Goal: Transaction & Acquisition: Subscribe to service/newsletter

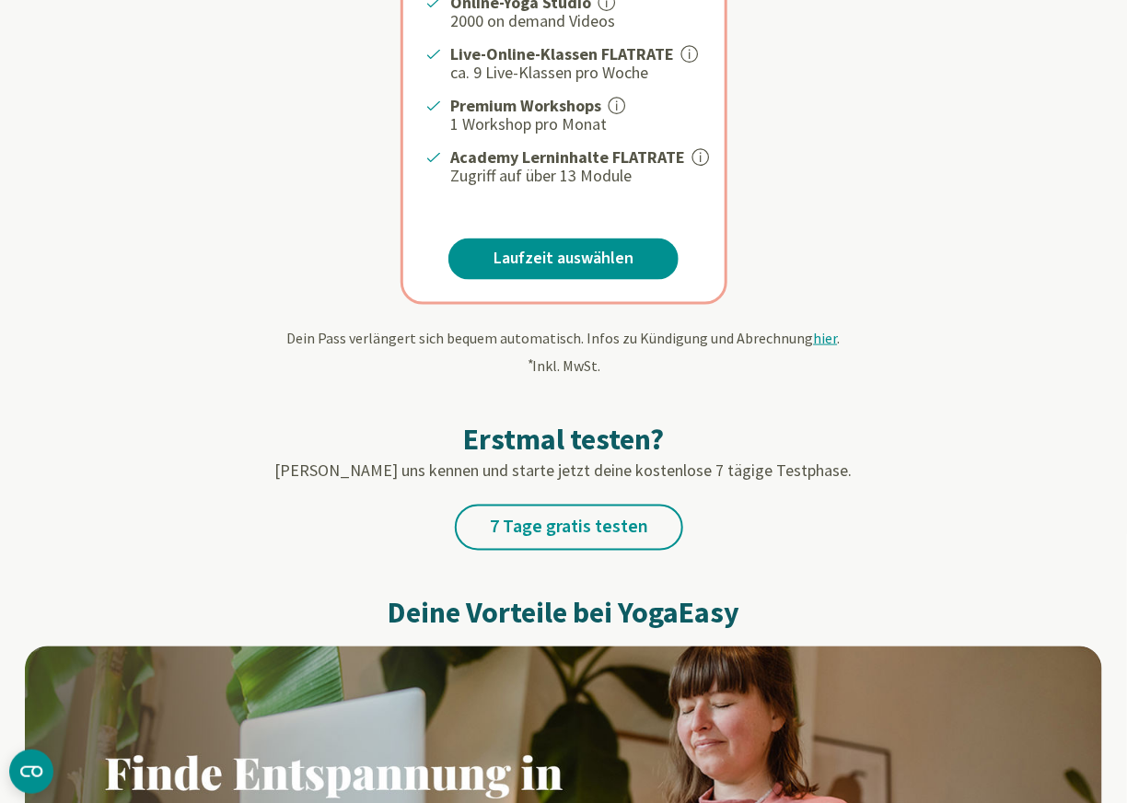
scroll to position [644, 0]
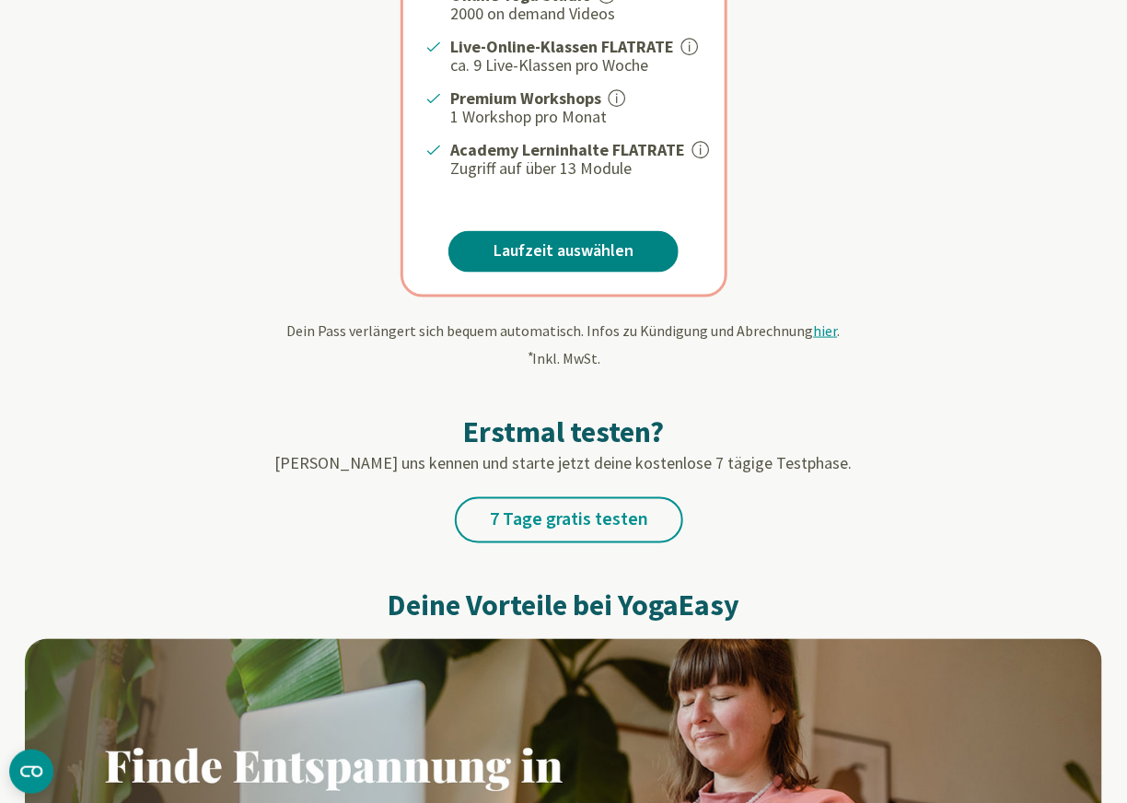
click at [552, 249] on link "Laufzeit auswählen" at bounding box center [563, 251] width 230 height 41
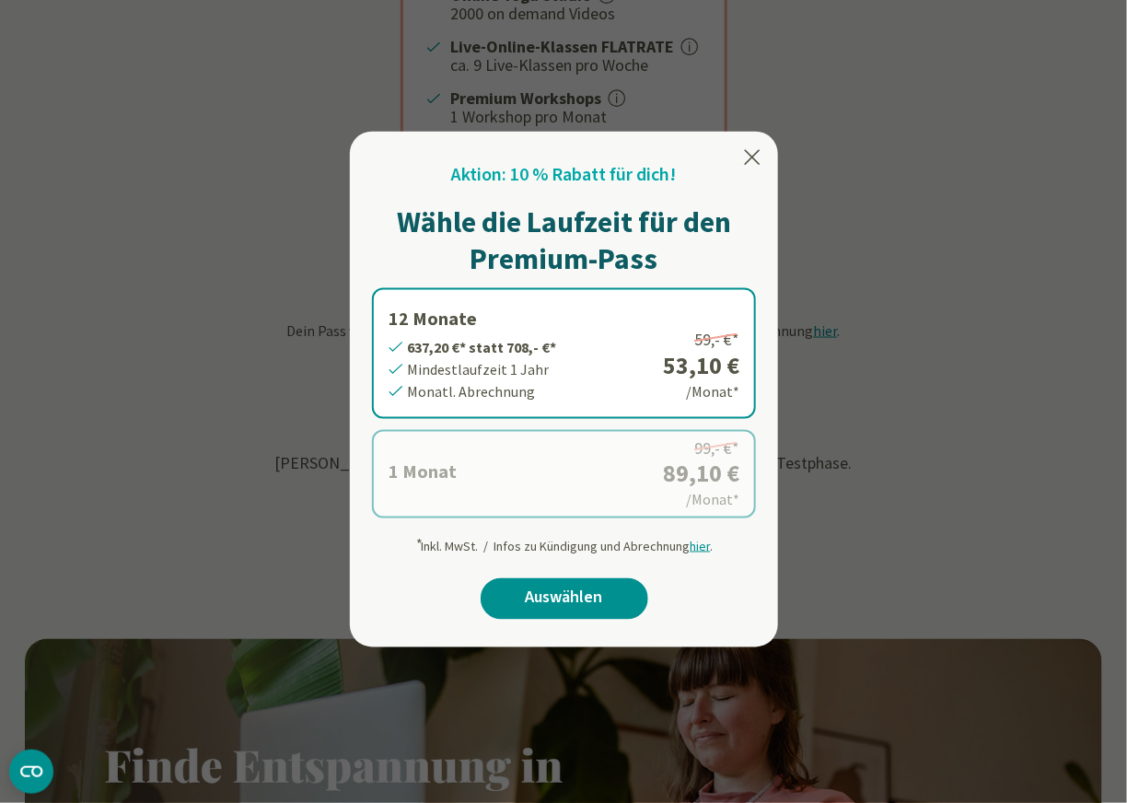
click at [598, 332] on label "12 Monate 637,20 €* statt 708,- €* Mindestlaufzeit 1 Jahr Monatl. Abrechnung 59…" at bounding box center [564, 353] width 384 height 131
drag, startPoint x: 606, startPoint y: 588, endPoint x: 651, endPoint y: 563, distance: 52.0
click at [651, 563] on div "Aktion: 10 % Rabatt für dich! Wähle die Laufzeit für den Premium-Pass 12 Monate…" at bounding box center [564, 398] width 384 height 474
click at [584, 586] on link "Auswählen" at bounding box center [565, 598] width 168 height 41
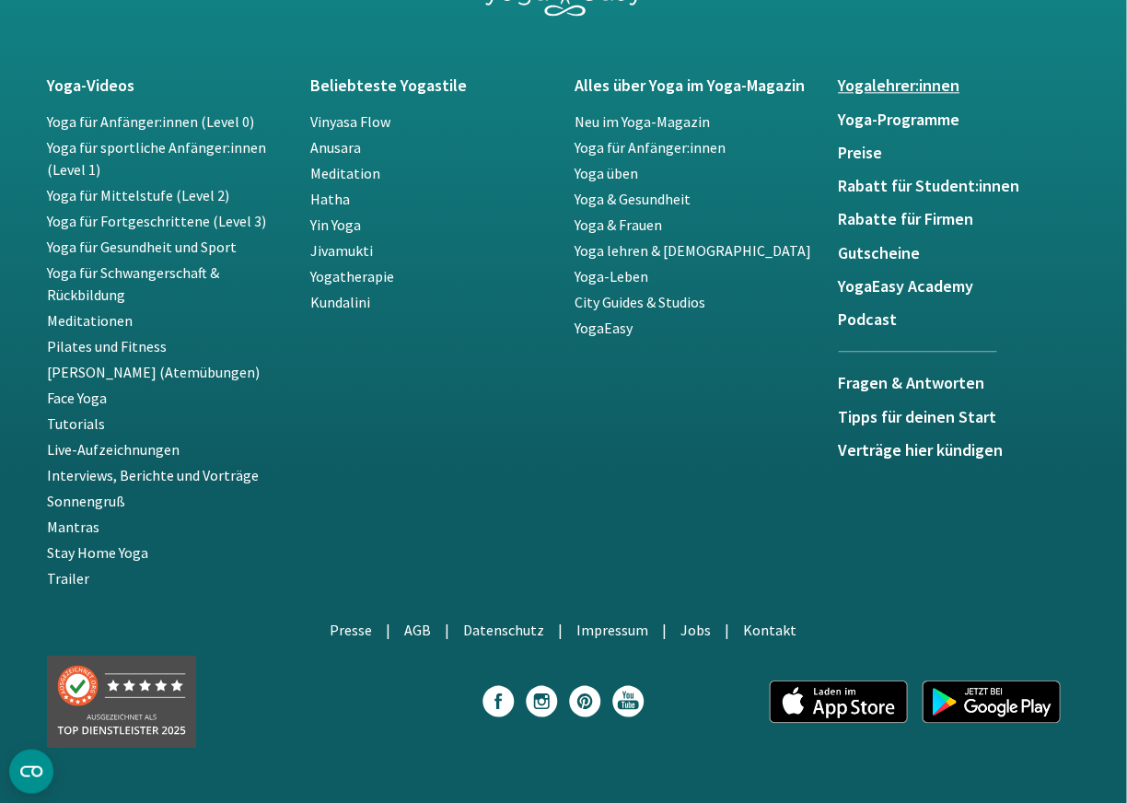
scroll to position [1380, 0]
